Goal: Transaction & Acquisition: Purchase product/service

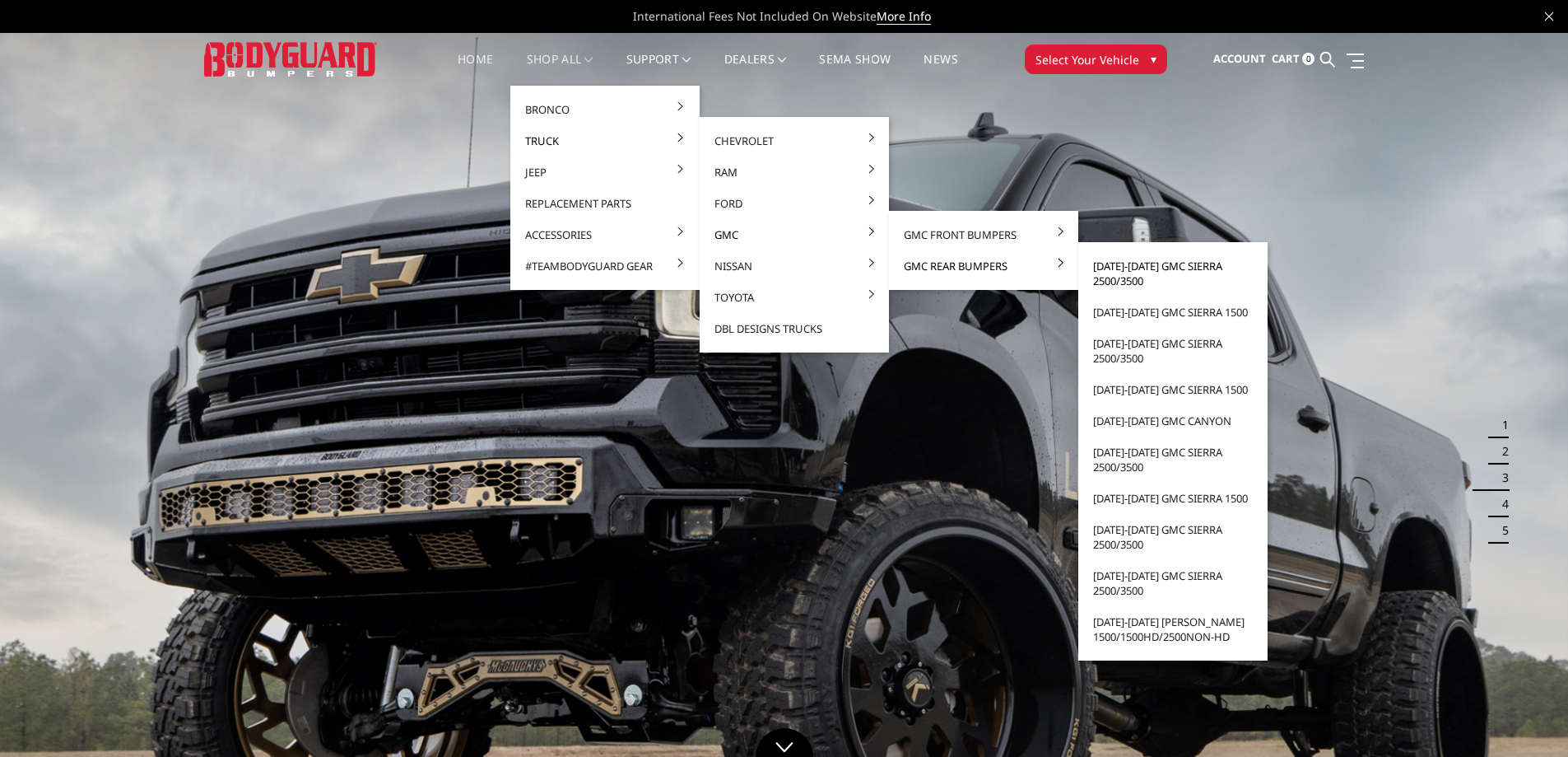
click at [1122, 265] on link "[DATE]-[DATE] GMC Sierra 2500/3500" at bounding box center [1173, 273] width 176 height 46
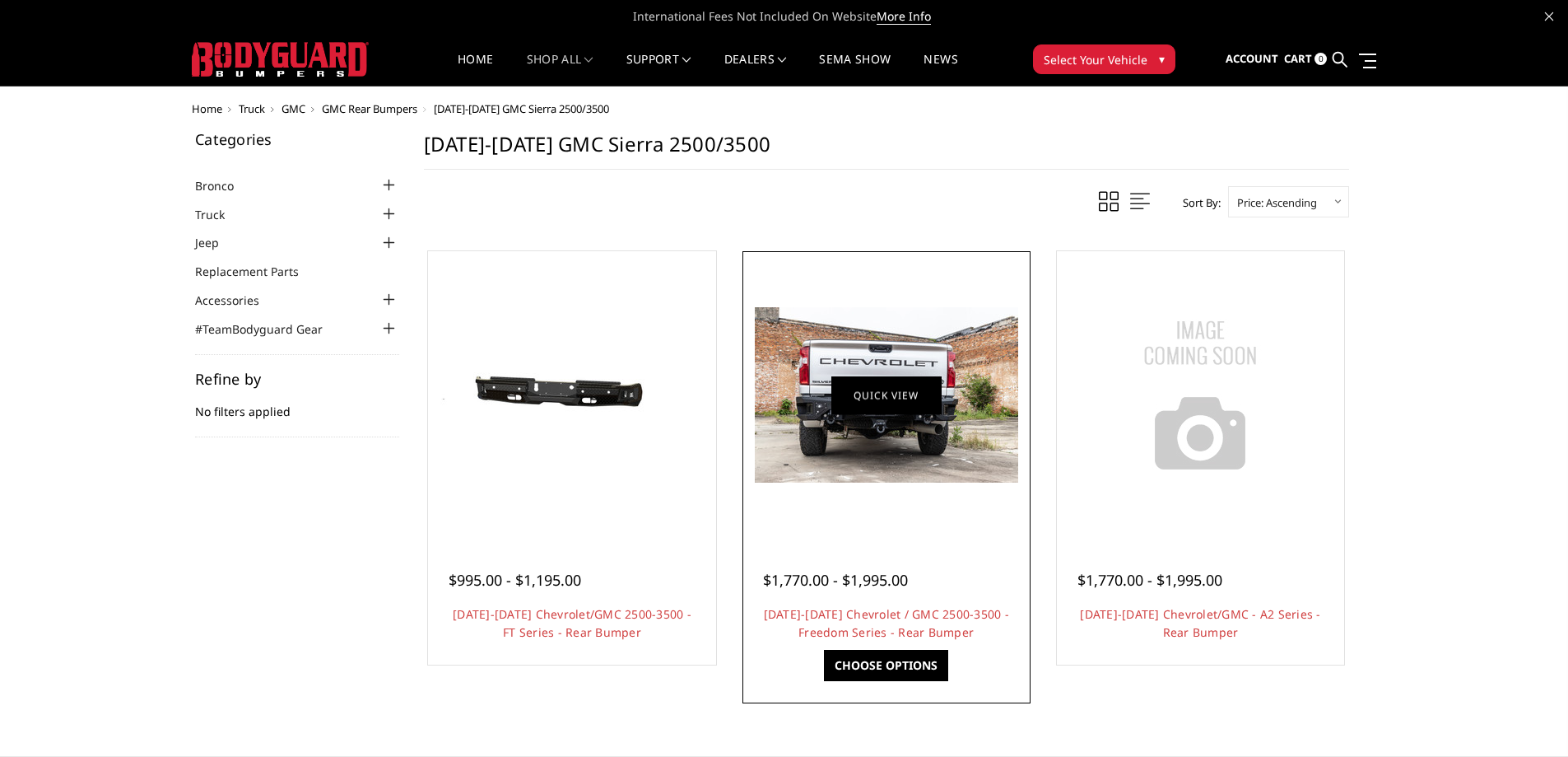
click at [892, 392] on link "Quick view" at bounding box center [887, 394] width 111 height 38
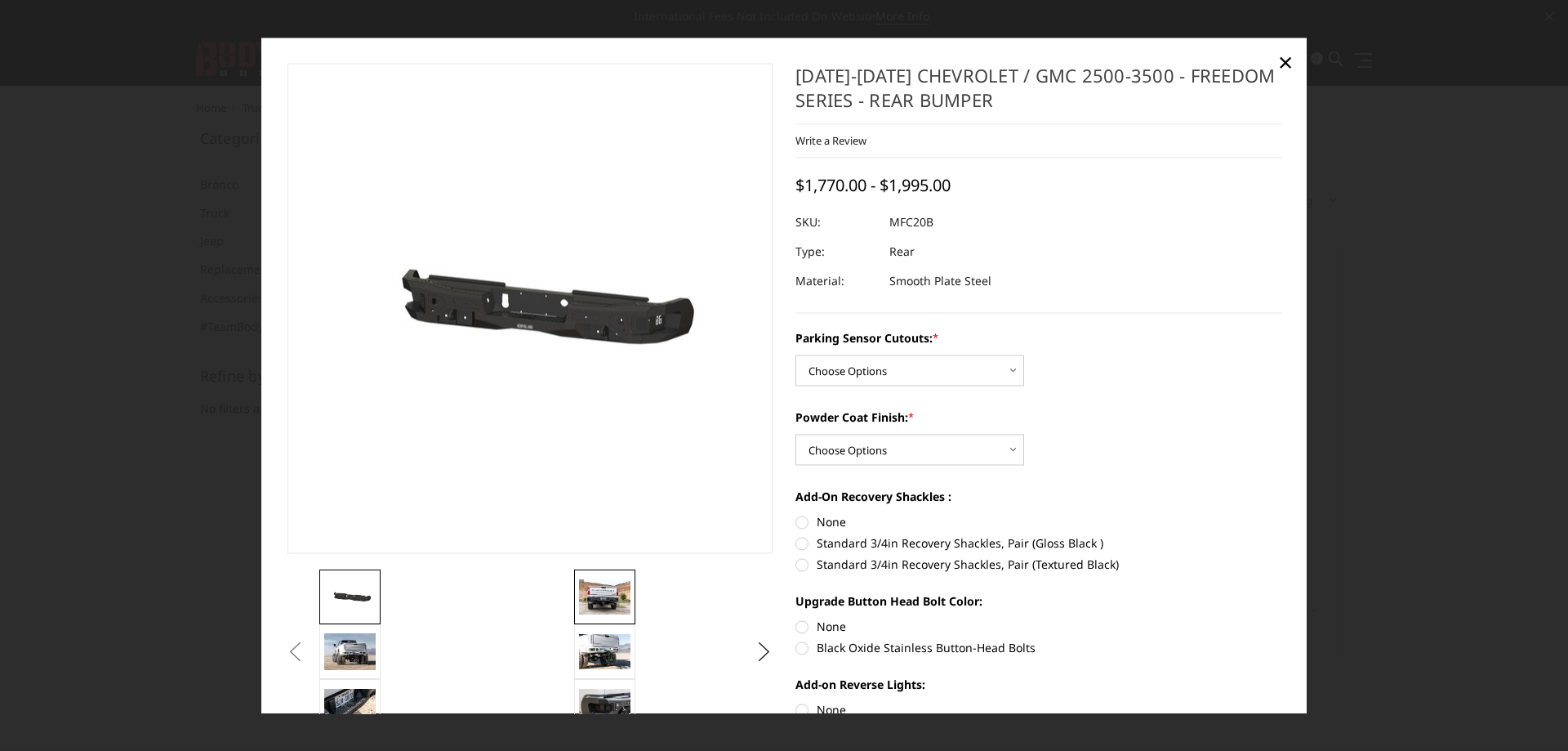
click at [608, 589] on img at bounding box center [604, 597] width 51 height 35
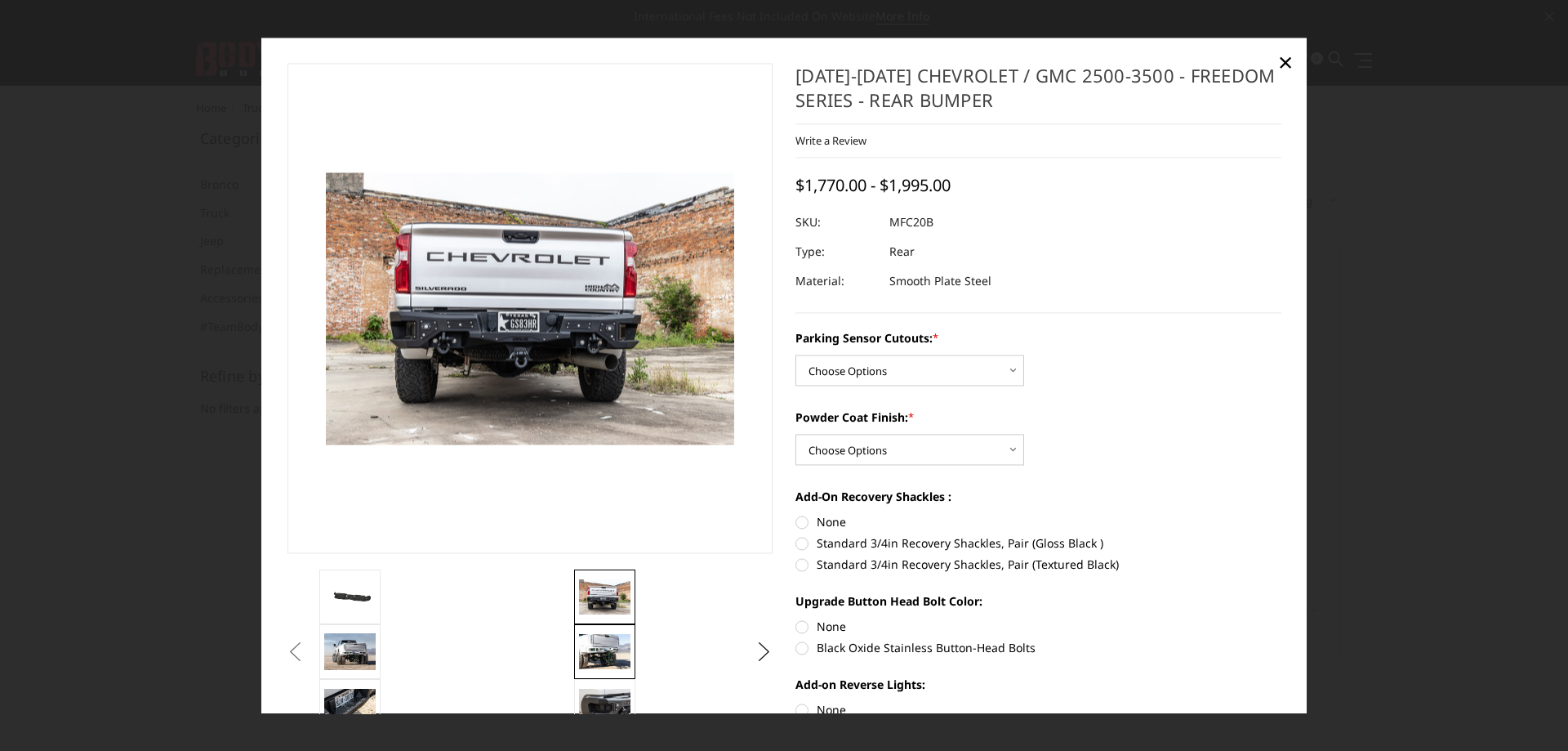
click at [600, 646] on img at bounding box center [604, 651] width 51 height 35
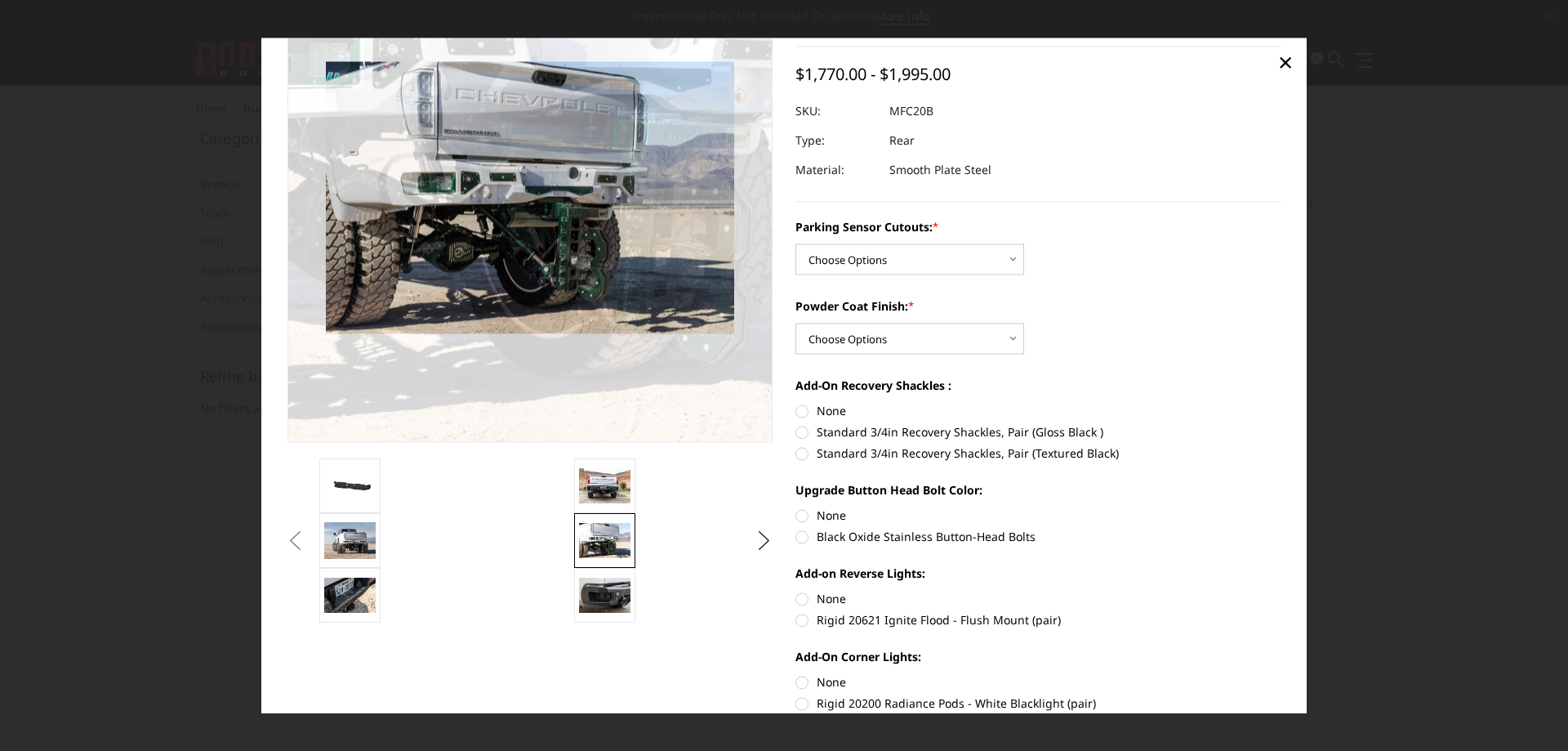
scroll to position [164, 0]
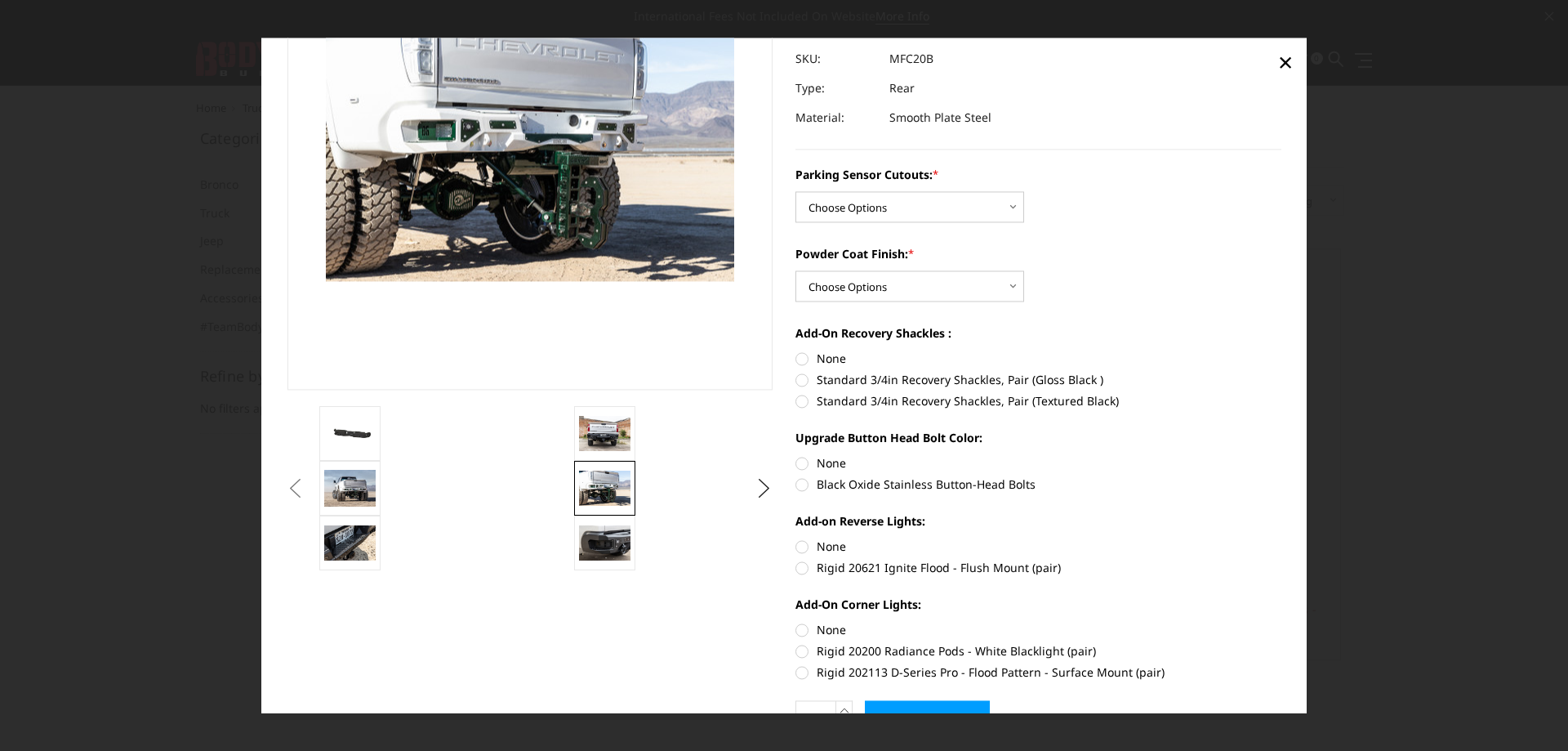
click at [308, 488] on button "Previous" at bounding box center [295, 488] width 24 height 24
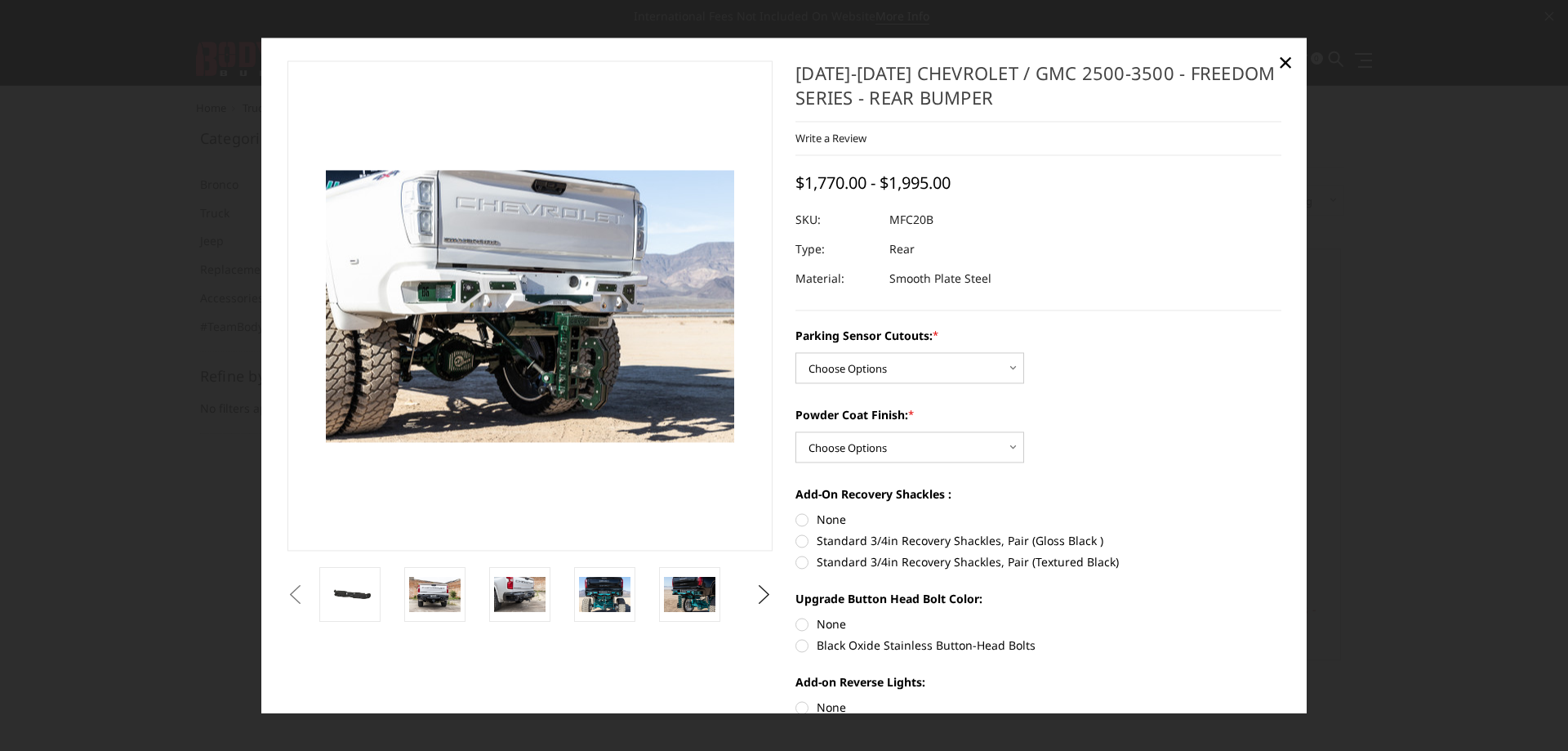
scroll to position [0, 0]
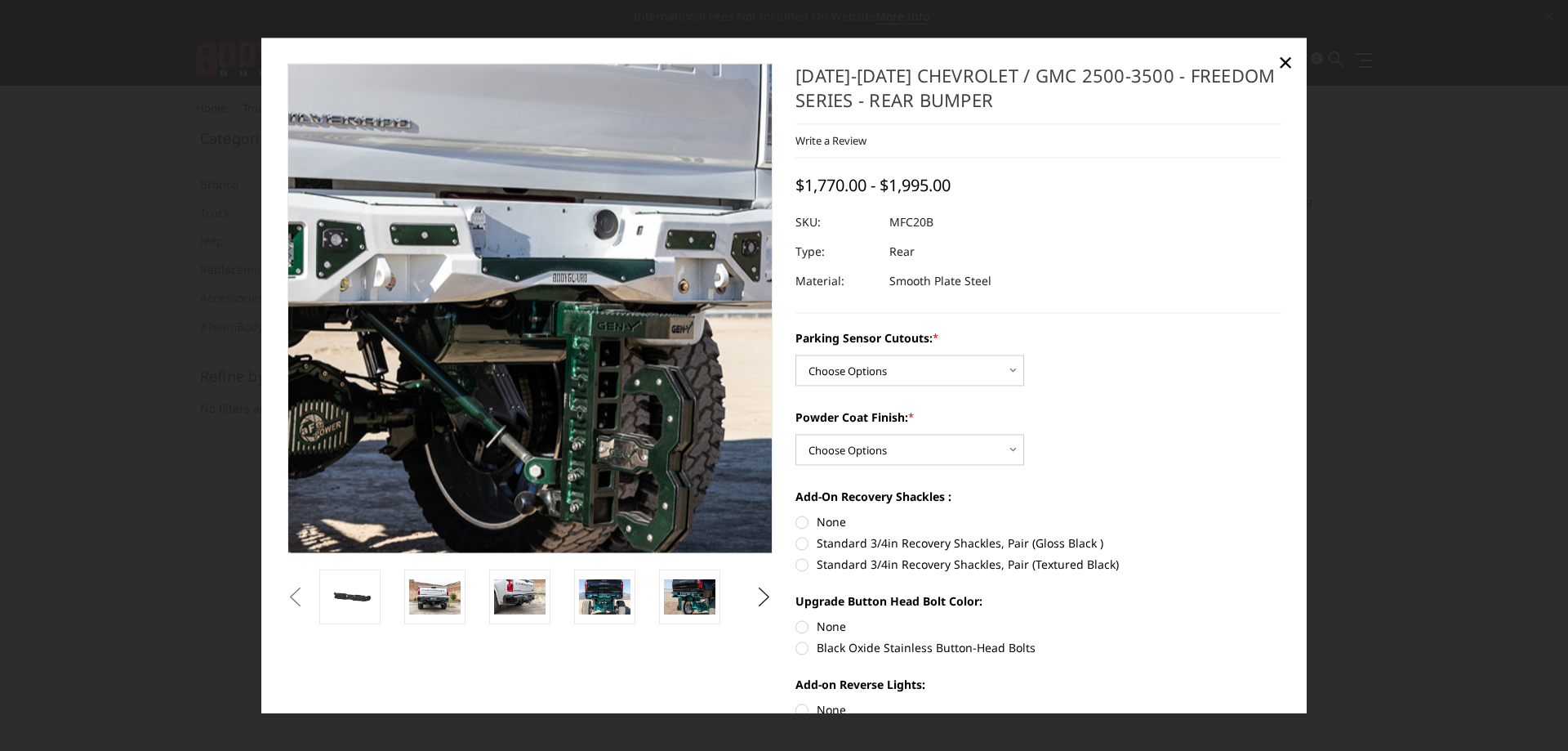
click at [556, 359] on img at bounding box center [493, 287] width 1045 height 698
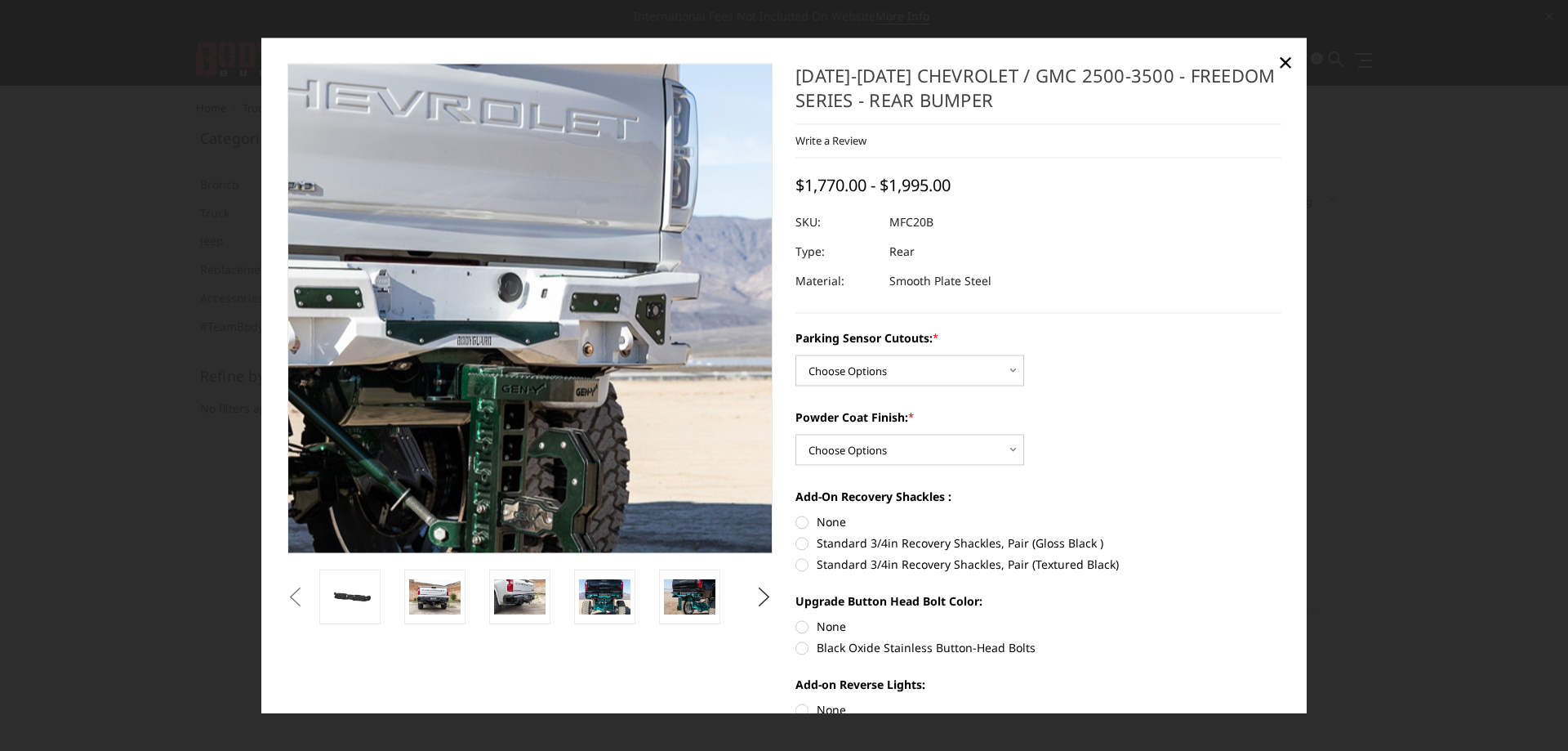
click at [637, 209] on img at bounding box center [397, 351] width 1045 height 698
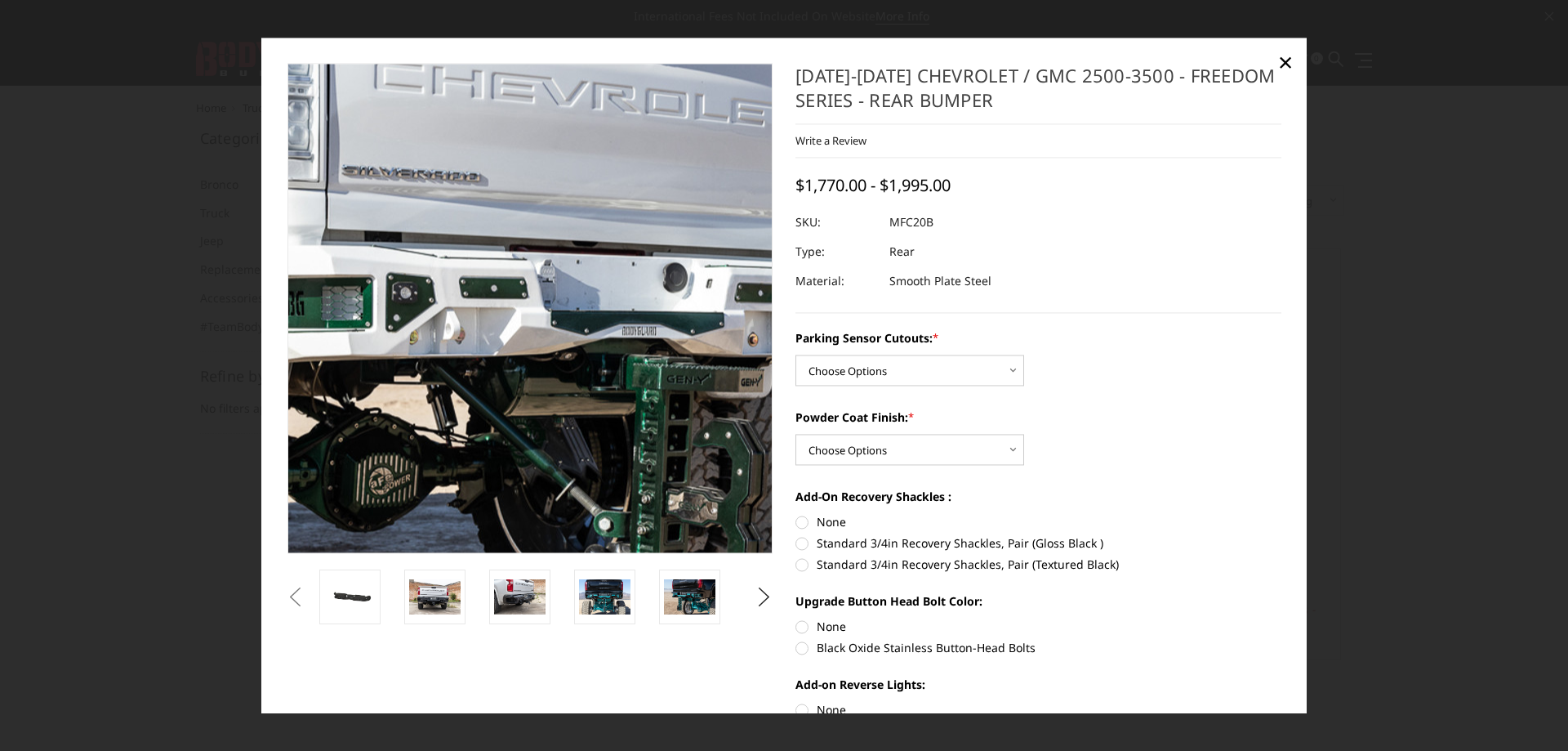
click at [498, 234] on img at bounding box center [562, 340] width 1045 height 698
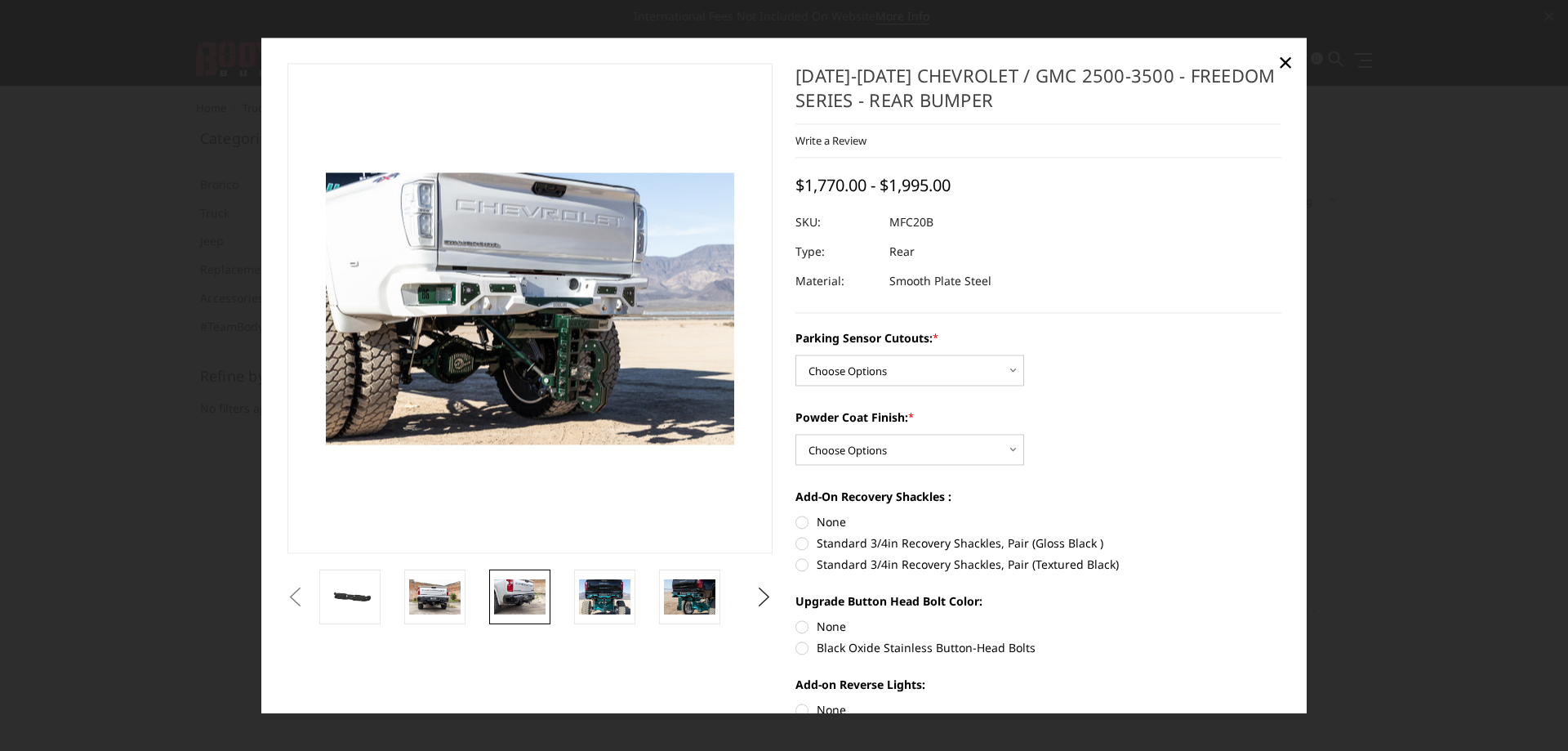
click at [515, 600] on img at bounding box center [520, 597] width 51 height 35
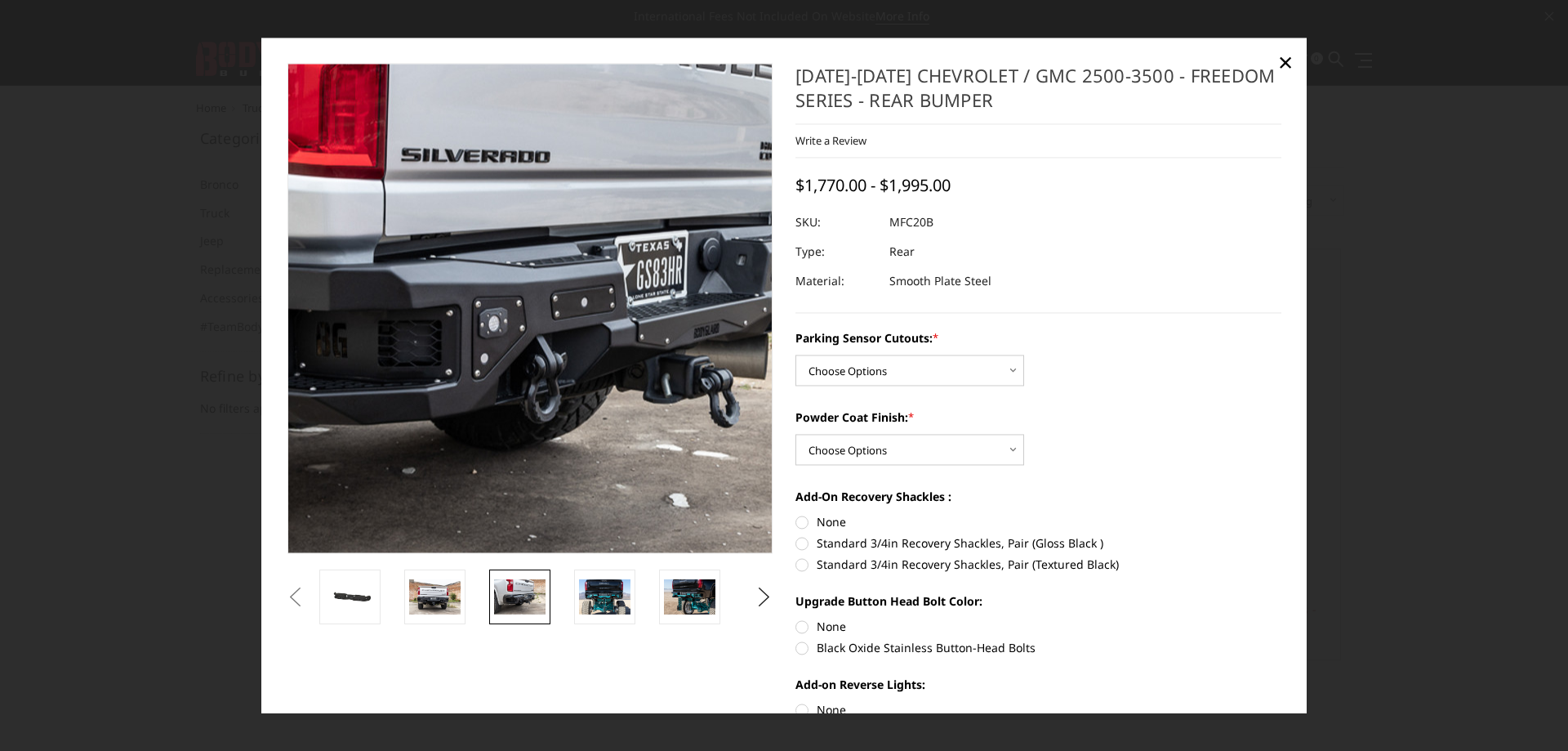
click at [529, 370] on img at bounding box center [524, 283] width 1045 height 698
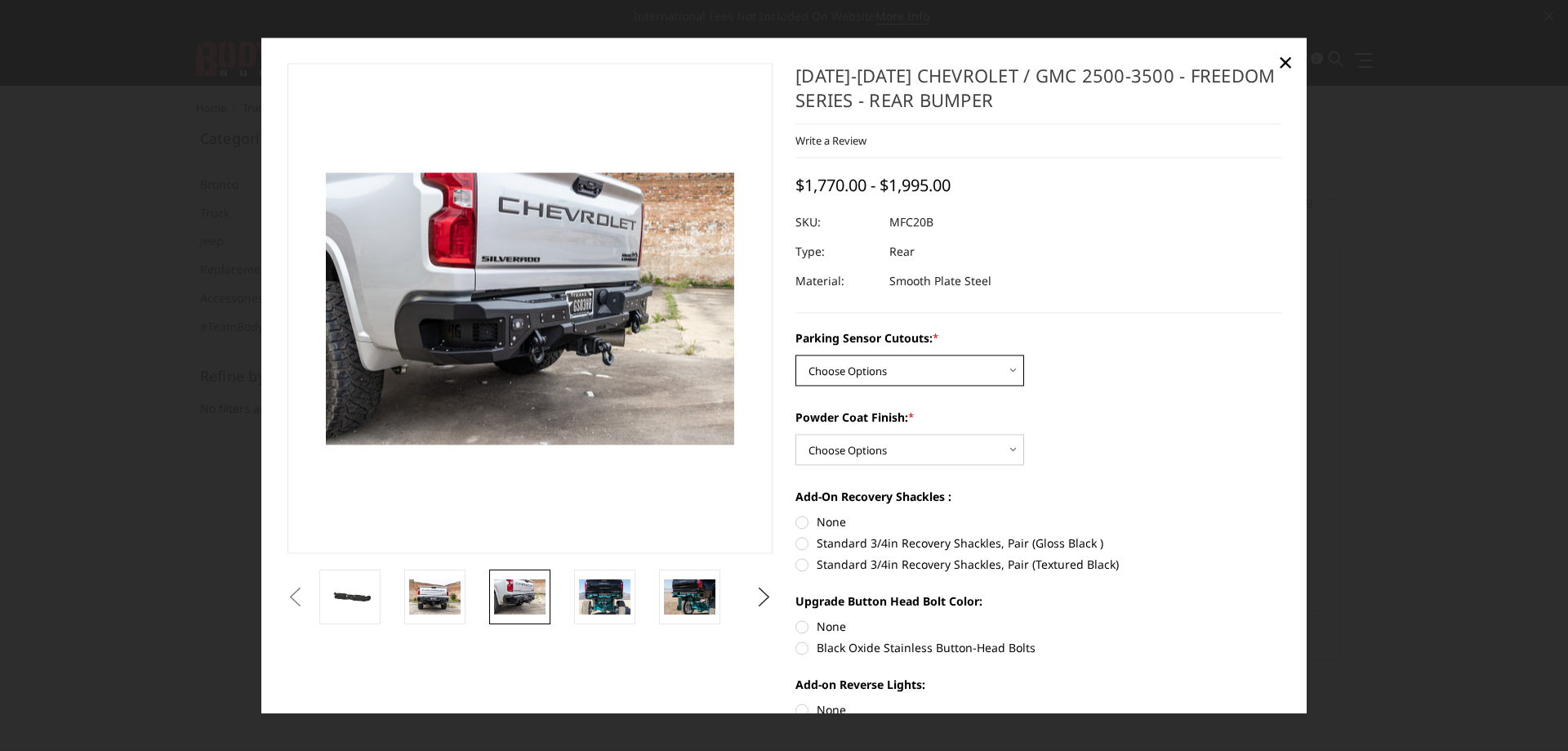
click at [810, 365] on select "Choose Options No - Without Parking Sensor Cutouts Yes - With Parking Sensor Cu…" at bounding box center [909, 370] width 229 height 31
select select "2870"
click at [795, 354] on select "Choose Options No - Without Parking Sensor Cutouts Yes - With Parking Sensor Cu…" at bounding box center [909, 370] width 229 height 31
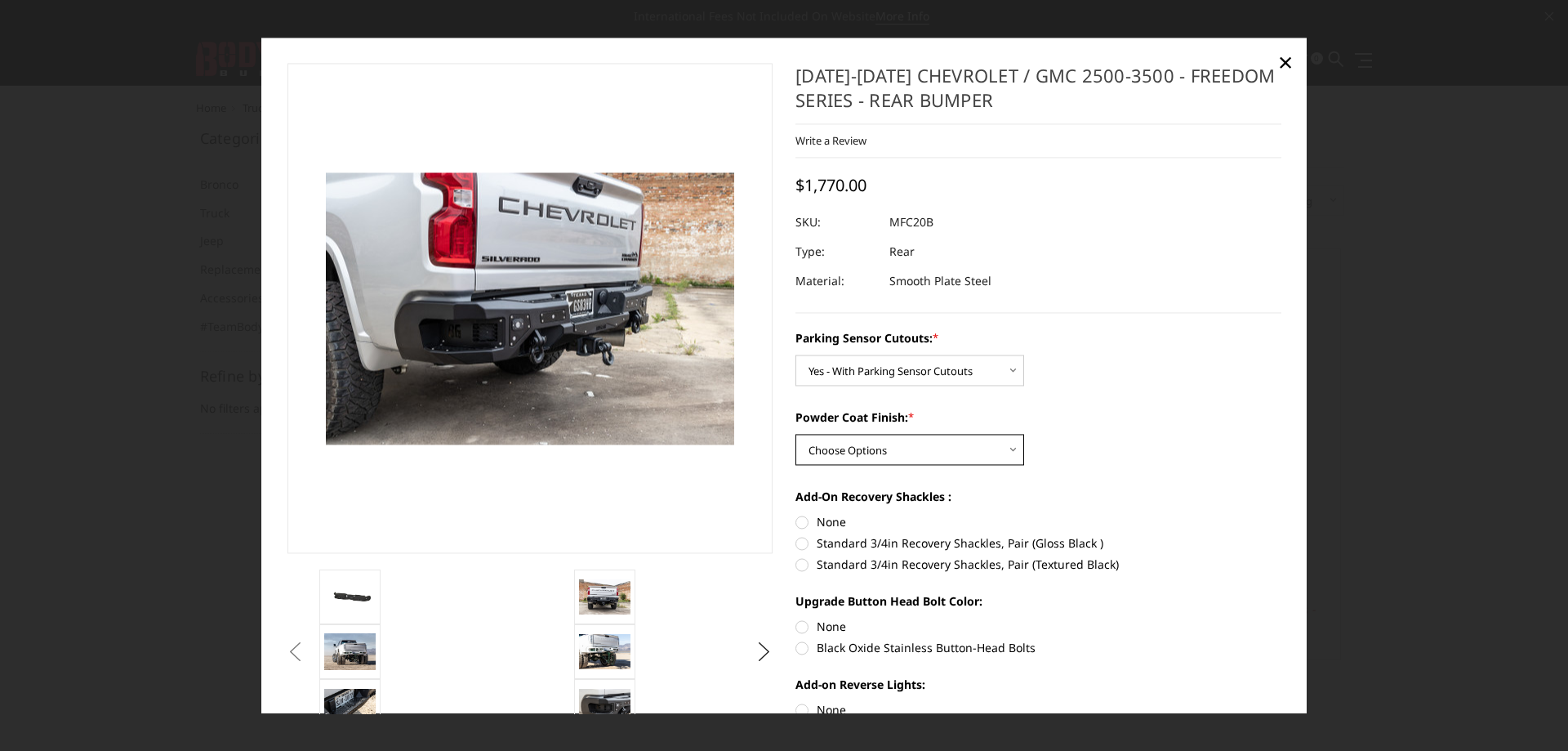
click at [842, 453] on select "Choose Options Bare Metal Texture Black Powder Coat" at bounding box center [909, 449] width 229 height 31
select select "2872"
click at [795, 434] on select "Choose Options Bare Metal Texture Black Powder Coat" at bounding box center [909, 449] width 229 height 31
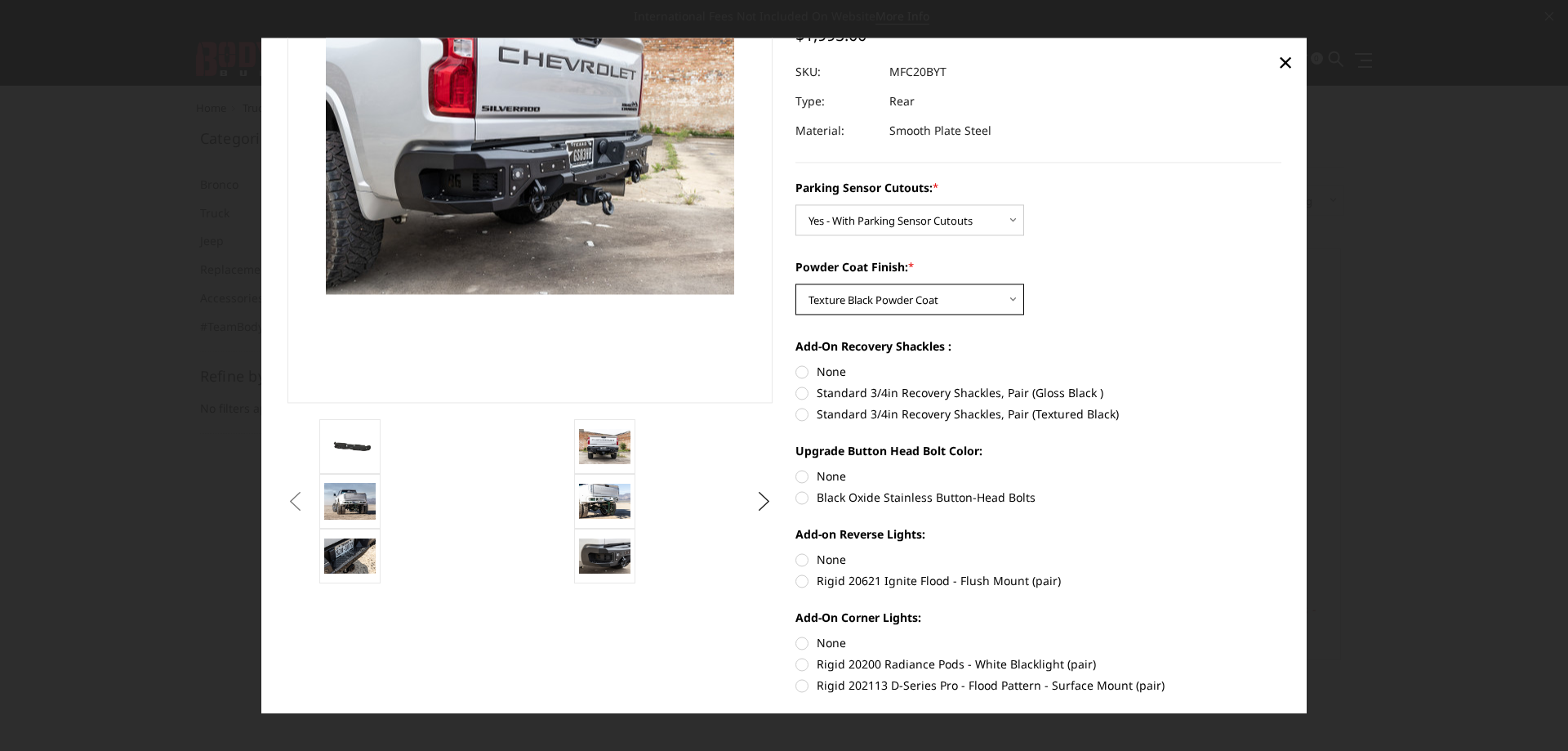
scroll to position [164, 0]
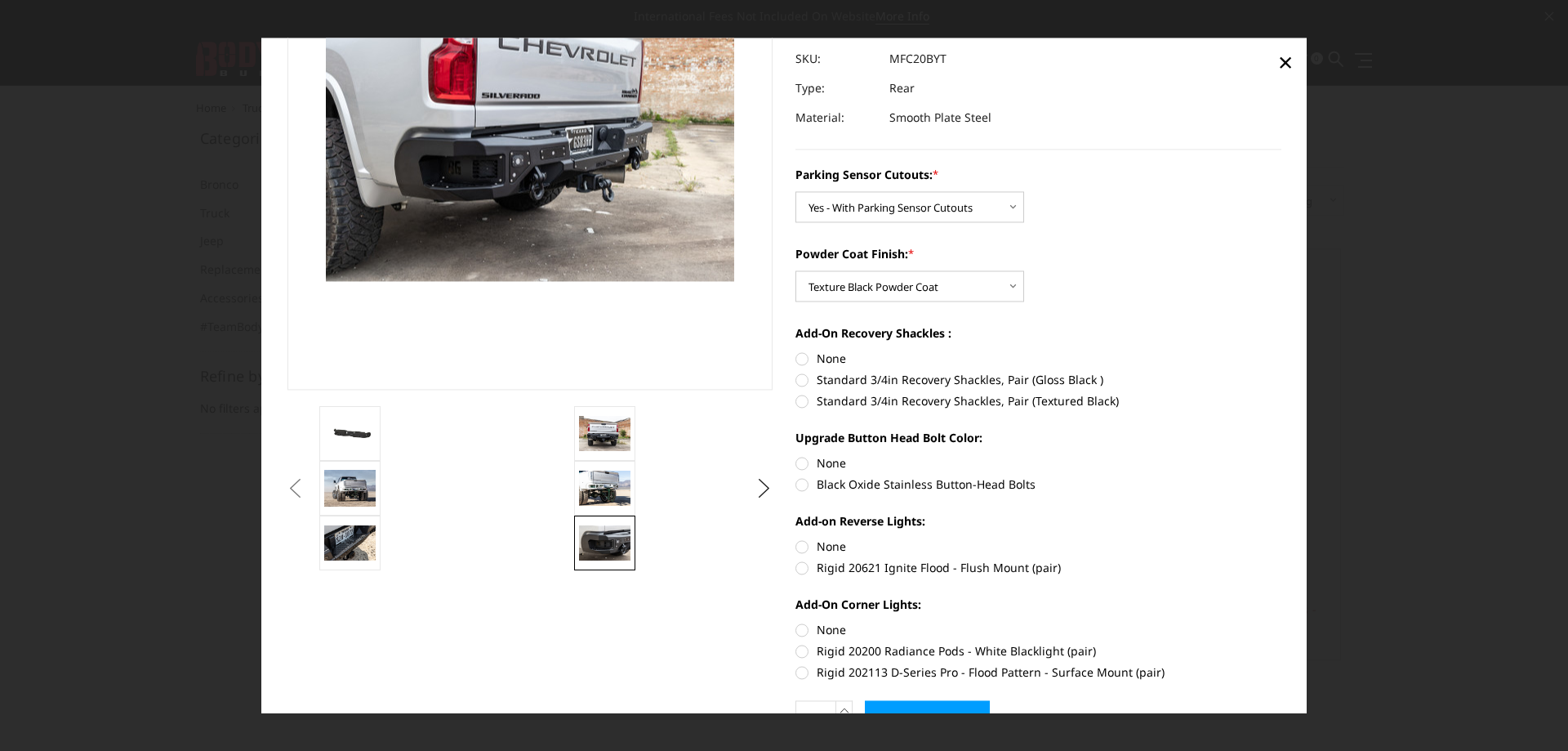
click at [616, 548] on img at bounding box center [604, 543] width 51 height 35
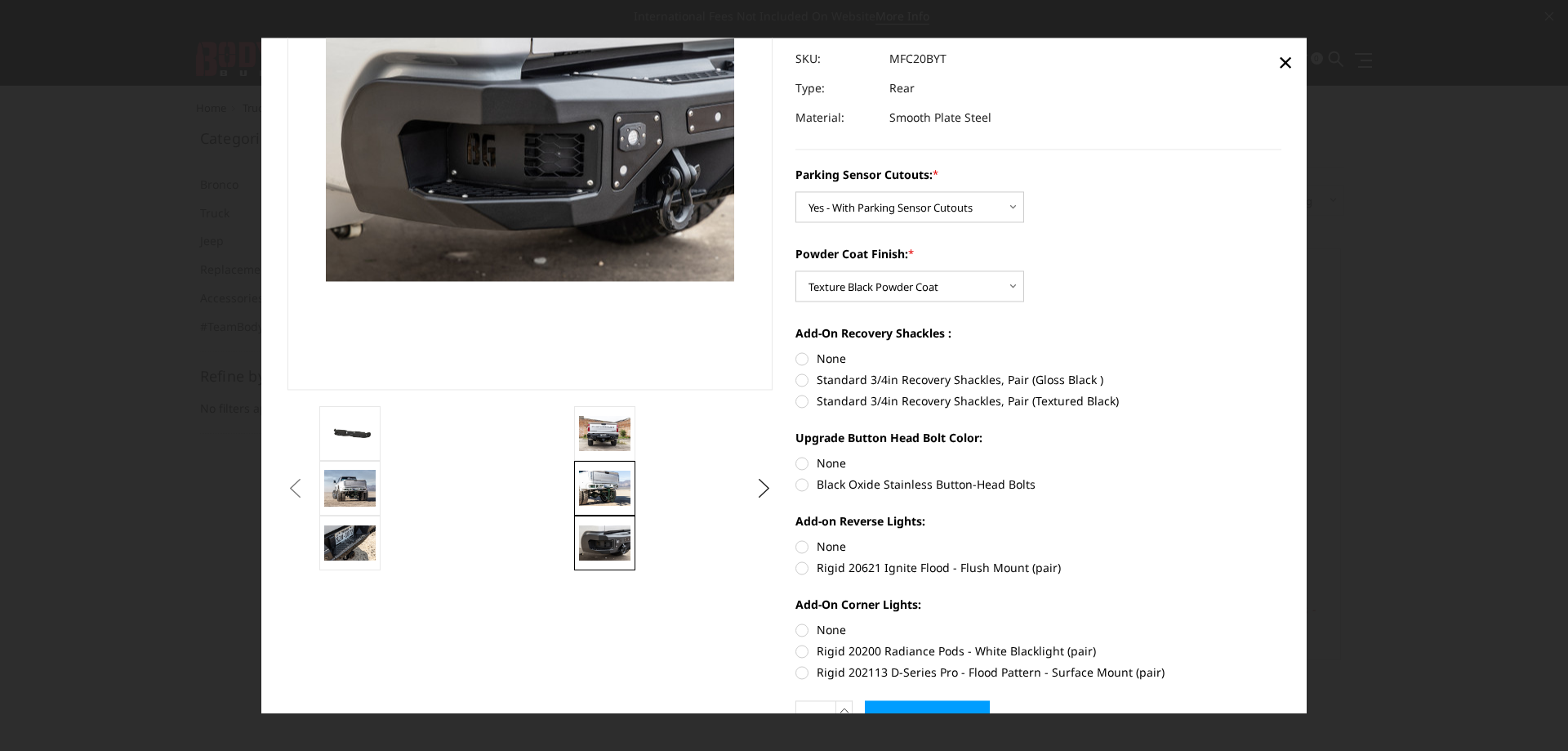
click at [606, 484] on img at bounding box center [604, 489] width 51 height 35
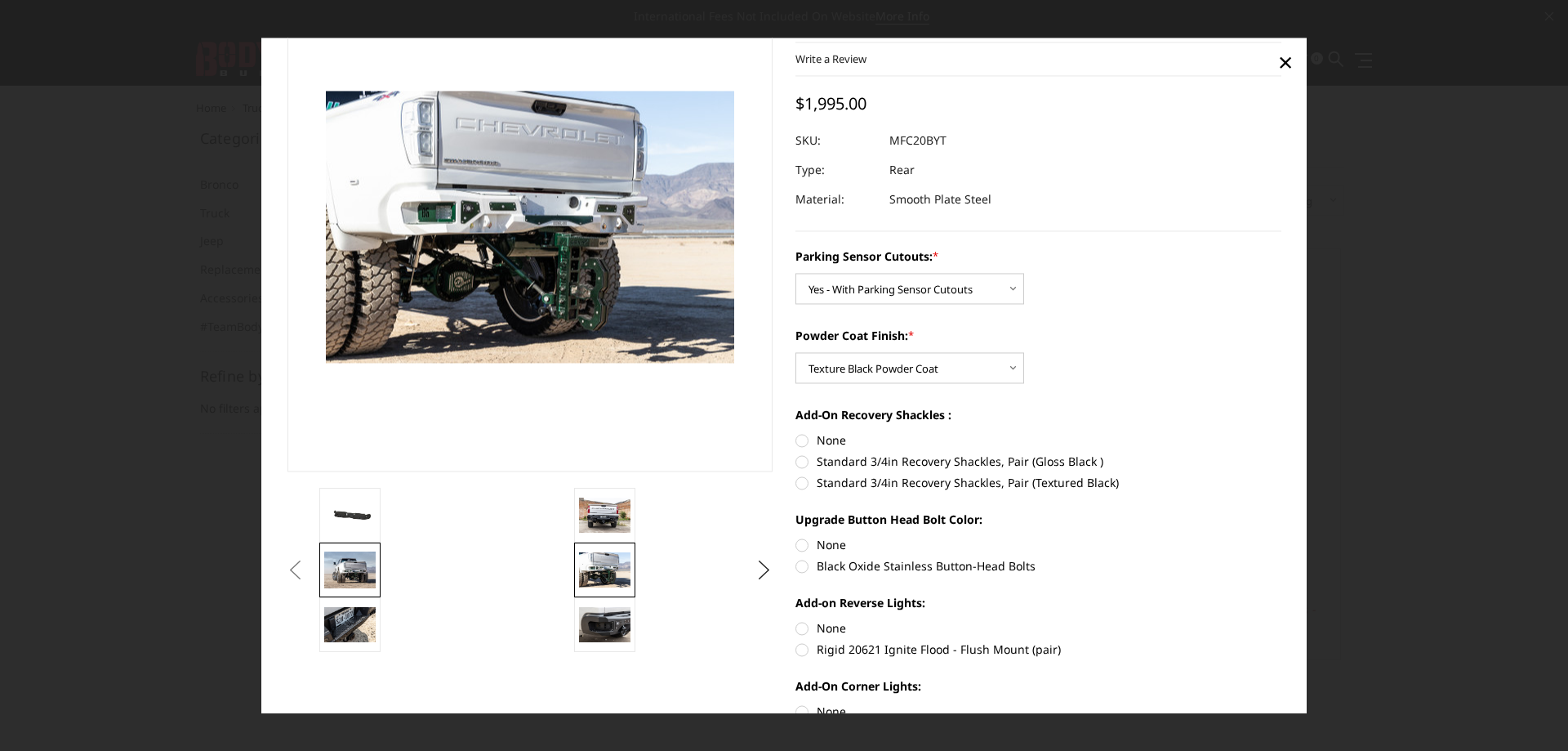
click at [361, 546] on link at bounding box center [349, 570] width 62 height 55
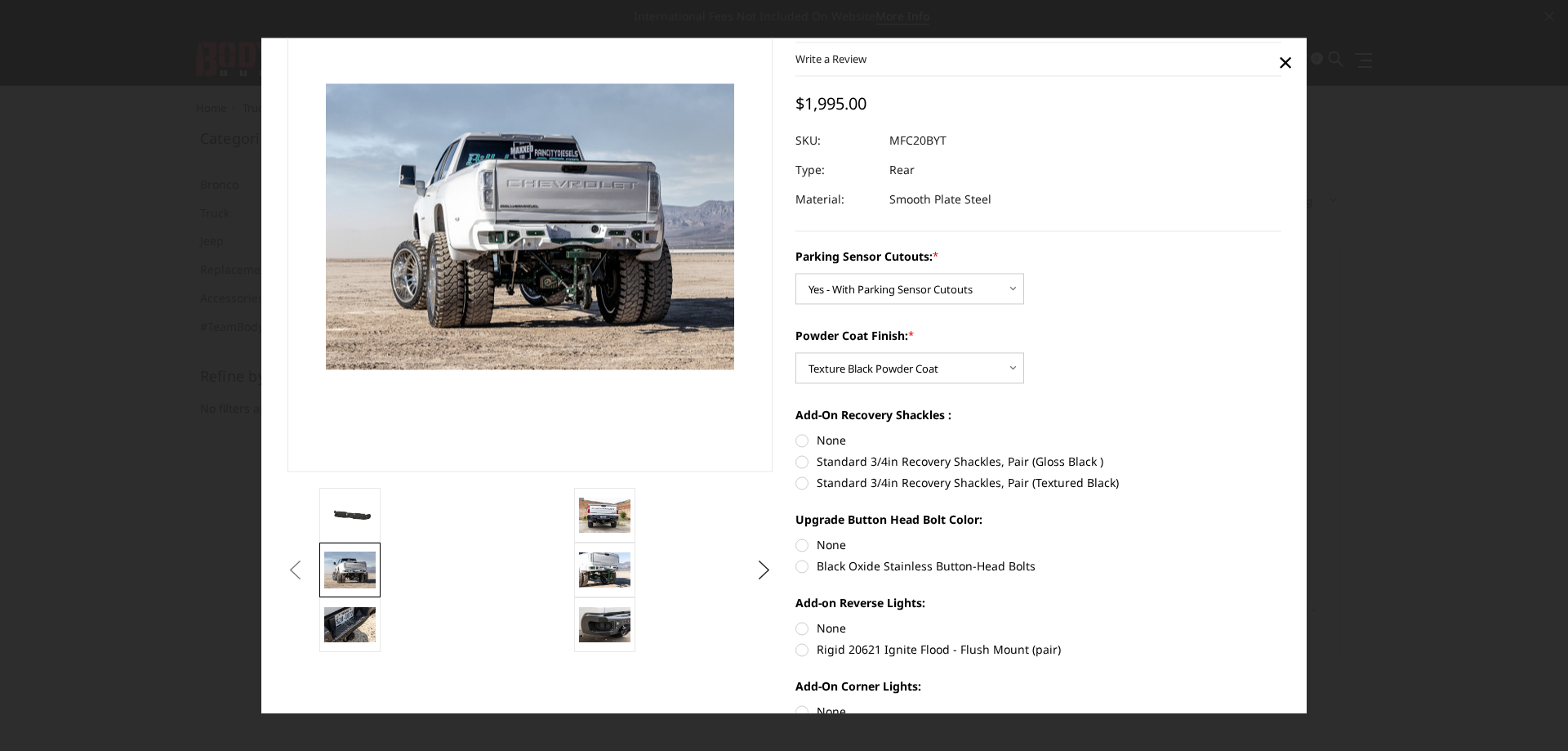
scroll to position [75, 0]
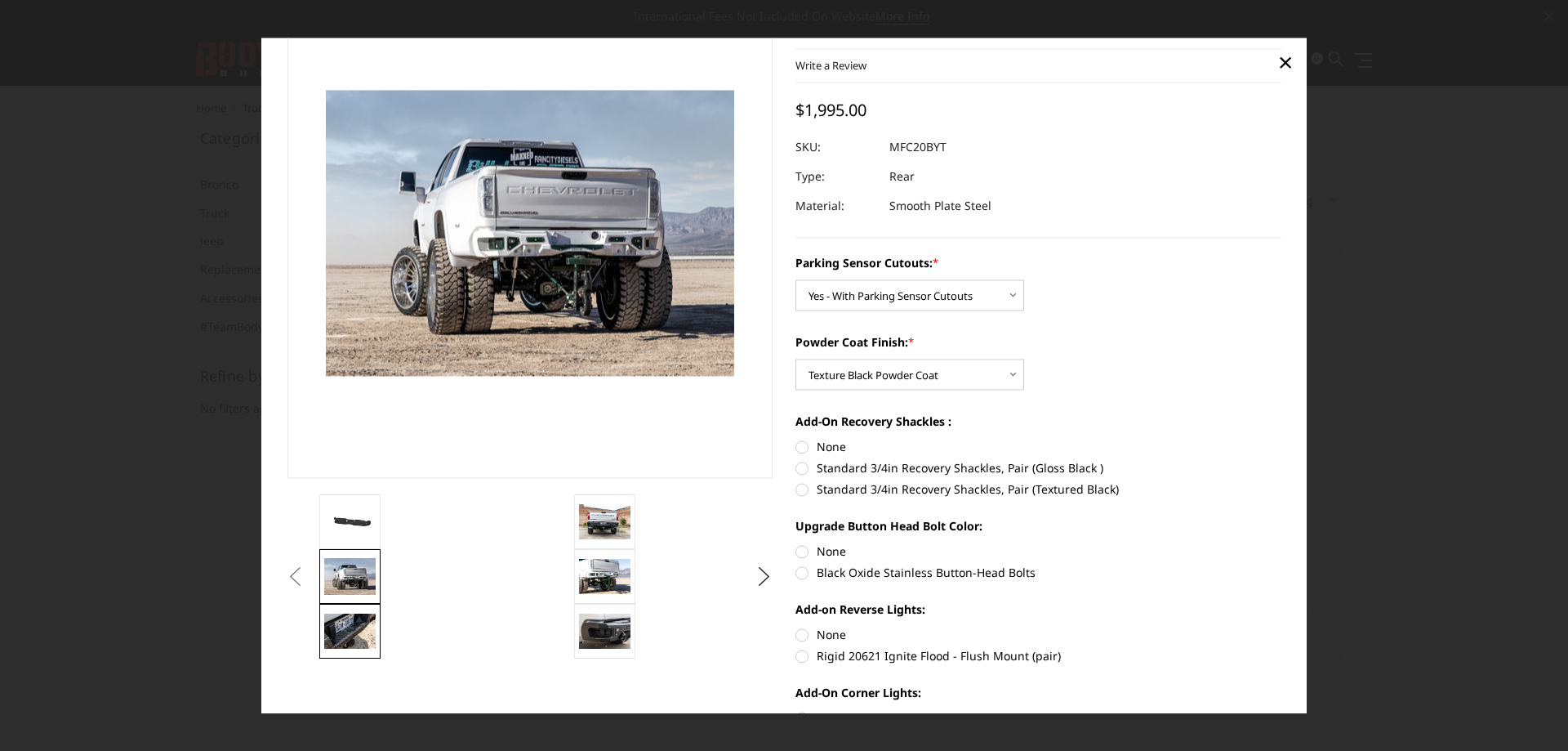
click at [335, 630] on img at bounding box center [349, 631] width 51 height 35
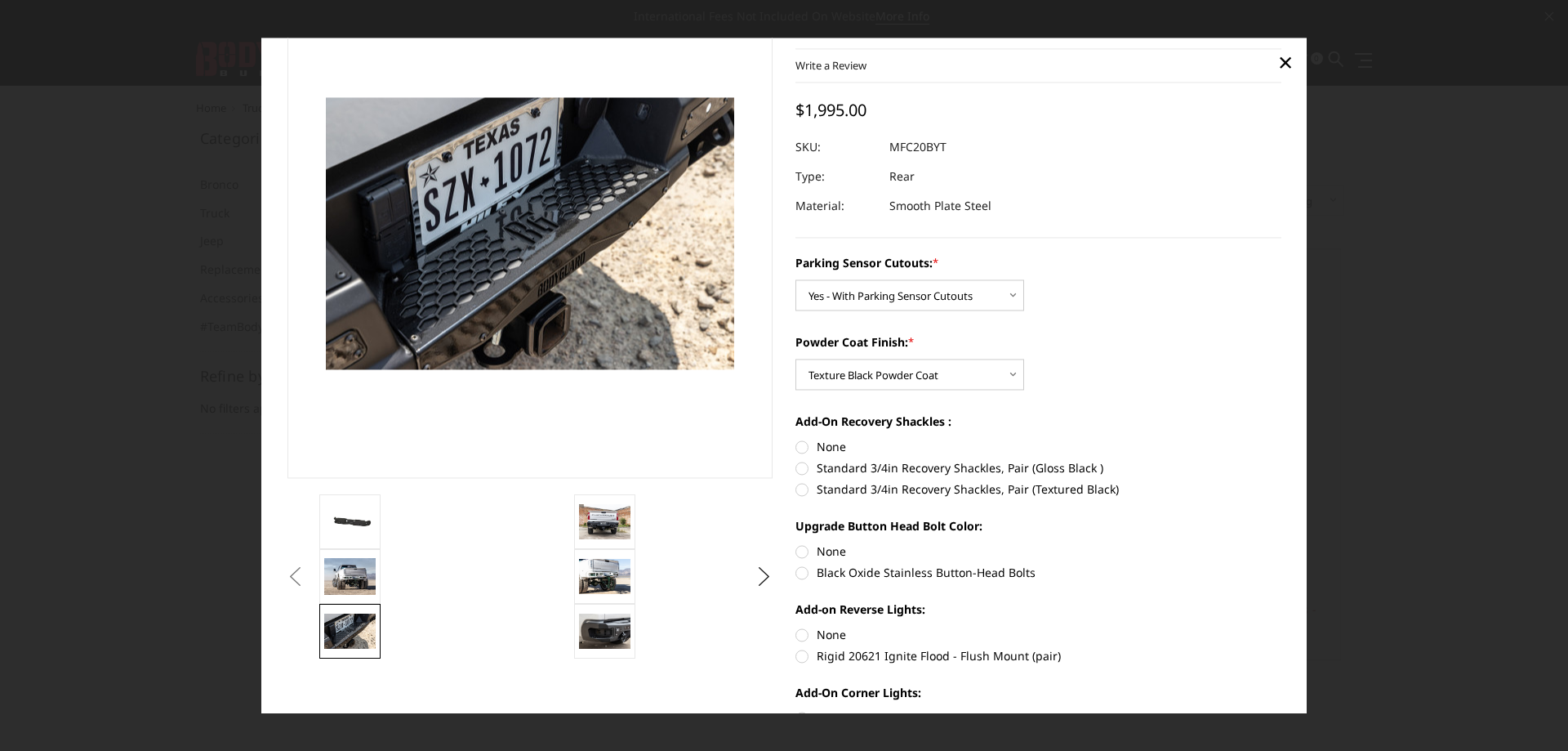
scroll to position [82, 0]
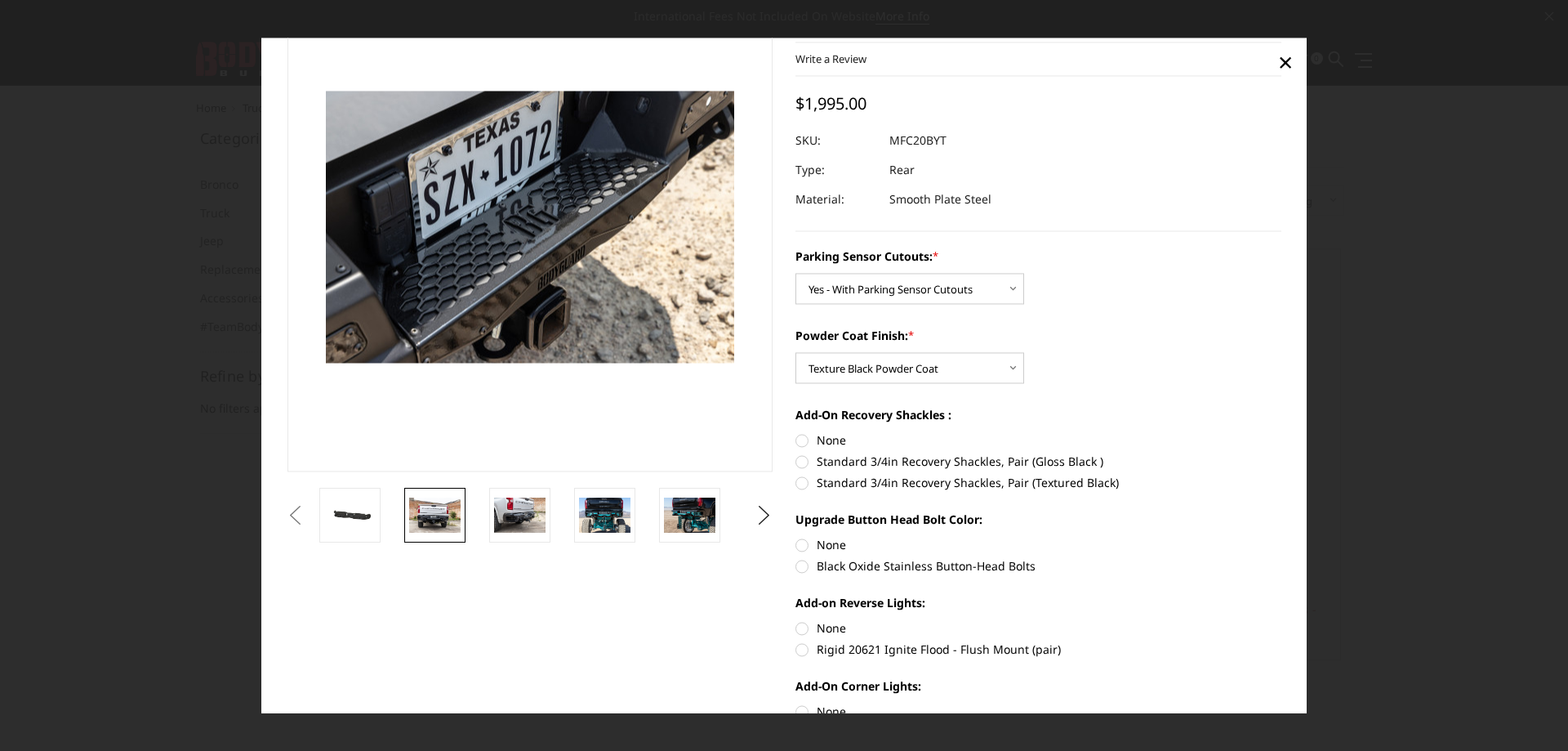
click at [437, 518] on img at bounding box center [434, 515] width 51 height 35
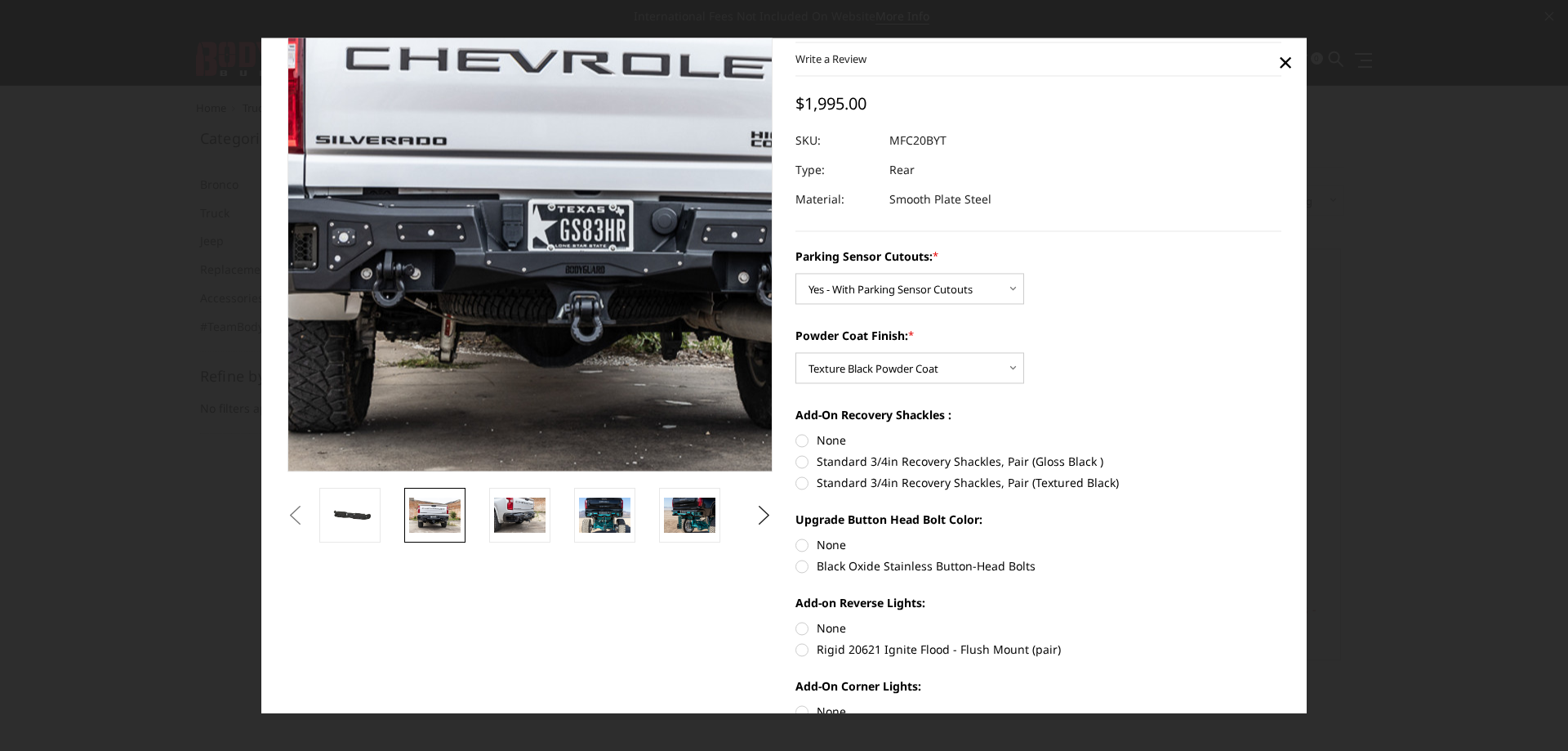
click at [457, 311] on img at bounding box center [609, 192] width 1045 height 698
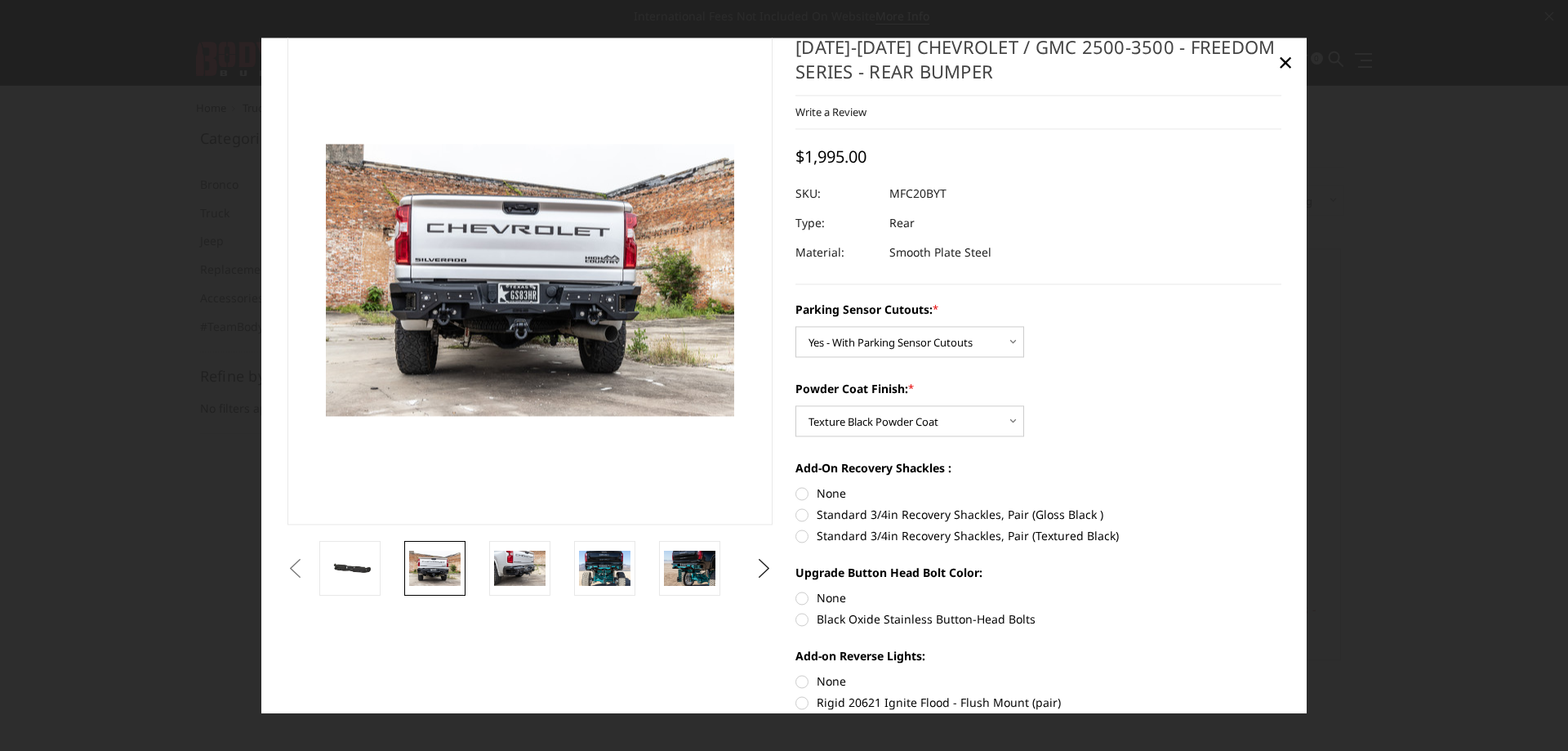
scroll to position [0, 0]
